Goal: Use online tool/utility: Utilize a website feature to perform a specific function

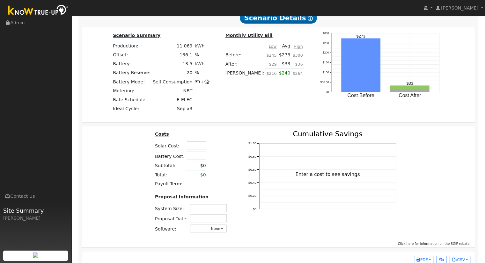
scroll to position [468, 0]
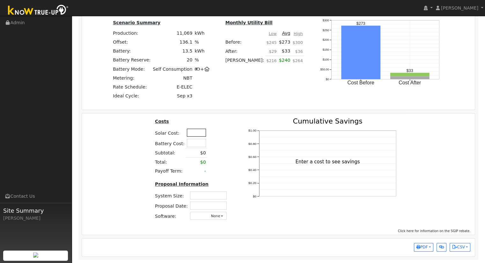
click at [191, 135] on input "text" at bounding box center [196, 133] width 19 height 8
click at [197, 134] on input "text" at bounding box center [196, 133] width 19 height 8
type input "$40,780"
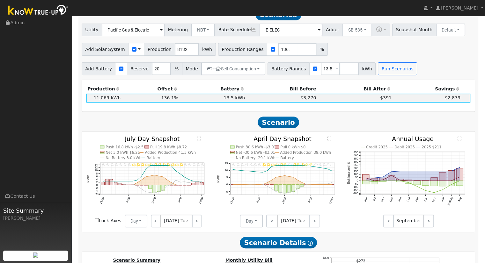
scroll to position [213, 0]
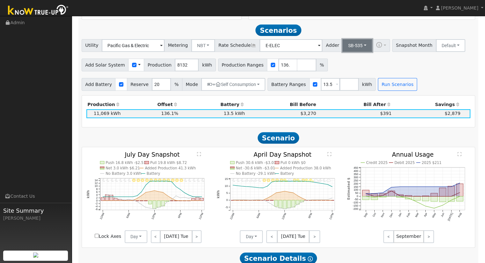
click at [346, 46] on button "SB-535" at bounding box center [357, 45] width 30 height 13
click at [347, 69] on link "ACC Plus" at bounding box center [352, 68] width 44 height 9
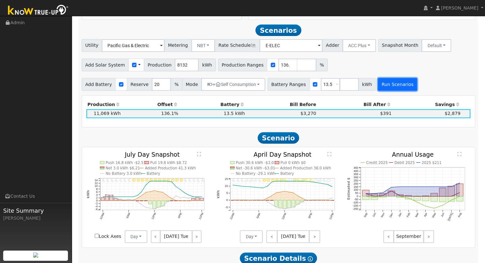
click at [381, 89] on button "Run Scenarios" at bounding box center [397, 84] width 39 height 13
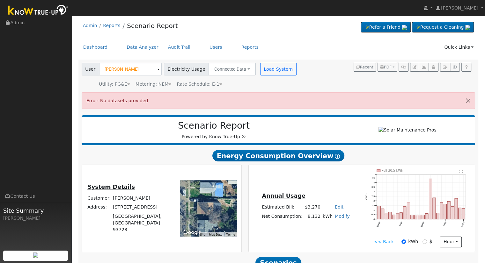
scroll to position [0, 0]
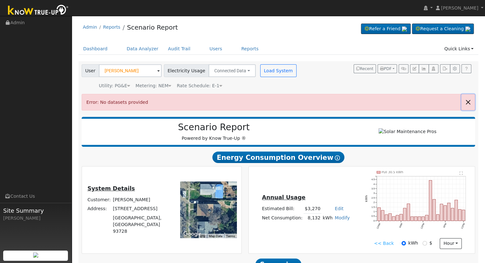
click at [469, 101] on button "button" at bounding box center [467, 102] width 13 height 16
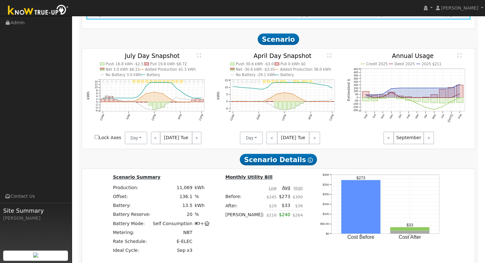
scroll to position [192, 0]
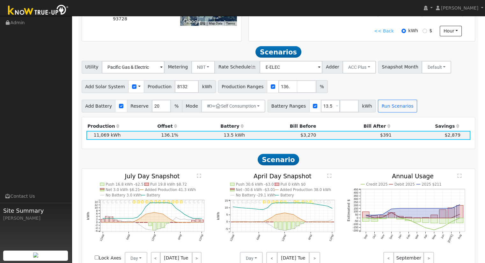
click at [374, 90] on div "Add Solar System Use CSV Data Production 8132 kWh Production Ranges 136.116576 %" at bounding box center [278, 85] width 396 height 15
click at [354, 68] on button "ACC Plus" at bounding box center [358, 67] width 33 height 13
click at [346, 101] on link "SB-535" at bounding box center [352, 99] width 44 height 9
click at [385, 107] on button "Run Scenarios" at bounding box center [397, 106] width 39 height 13
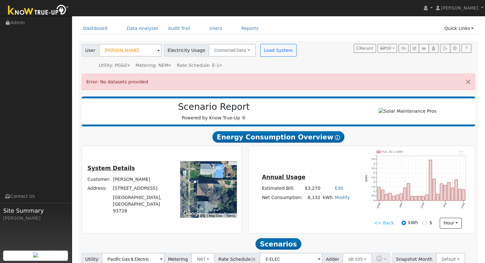
scroll to position [64, 0]
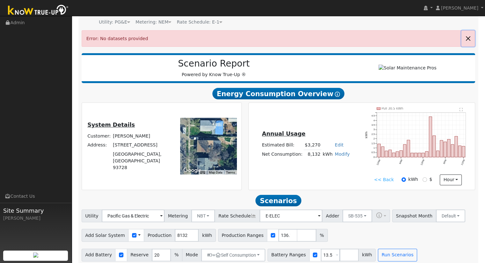
drag, startPoint x: 471, startPoint y: 38, endPoint x: 476, endPoint y: 35, distance: 6.0
click at [471, 38] on button "button" at bounding box center [467, 39] width 13 height 16
